Goal: Find specific page/section: Find specific page/section

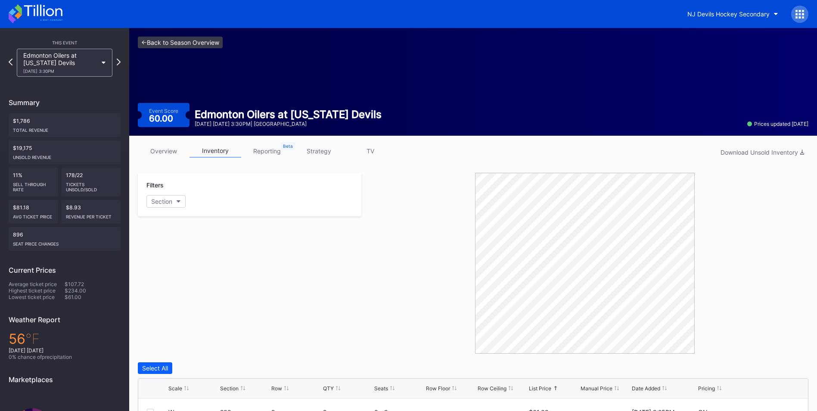
click at [178, 38] on link "<- Back to Season Overview" at bounding box center [180, 43] width 85 height 12
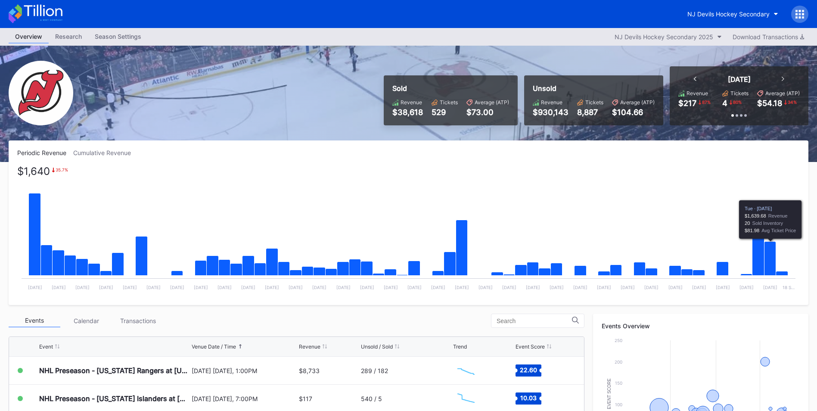
click at [769, 264] on icon "Chart title" at bounding box center [770, 259] width 12 height 34
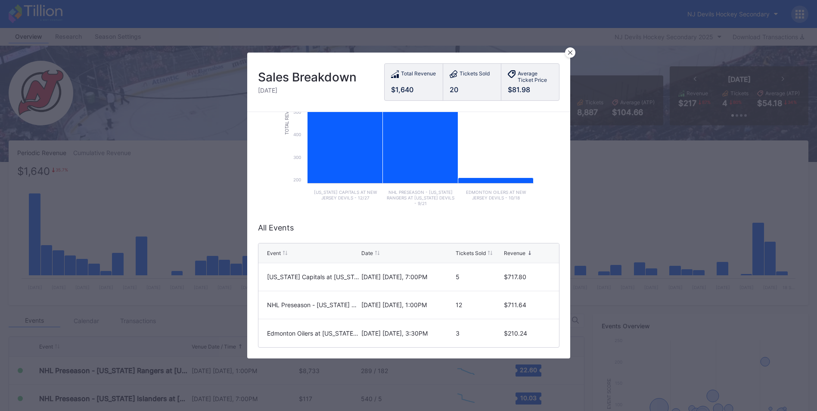
scroll to position [103, 0]
